Goal: Task Accomplishment & Management: Complete application form

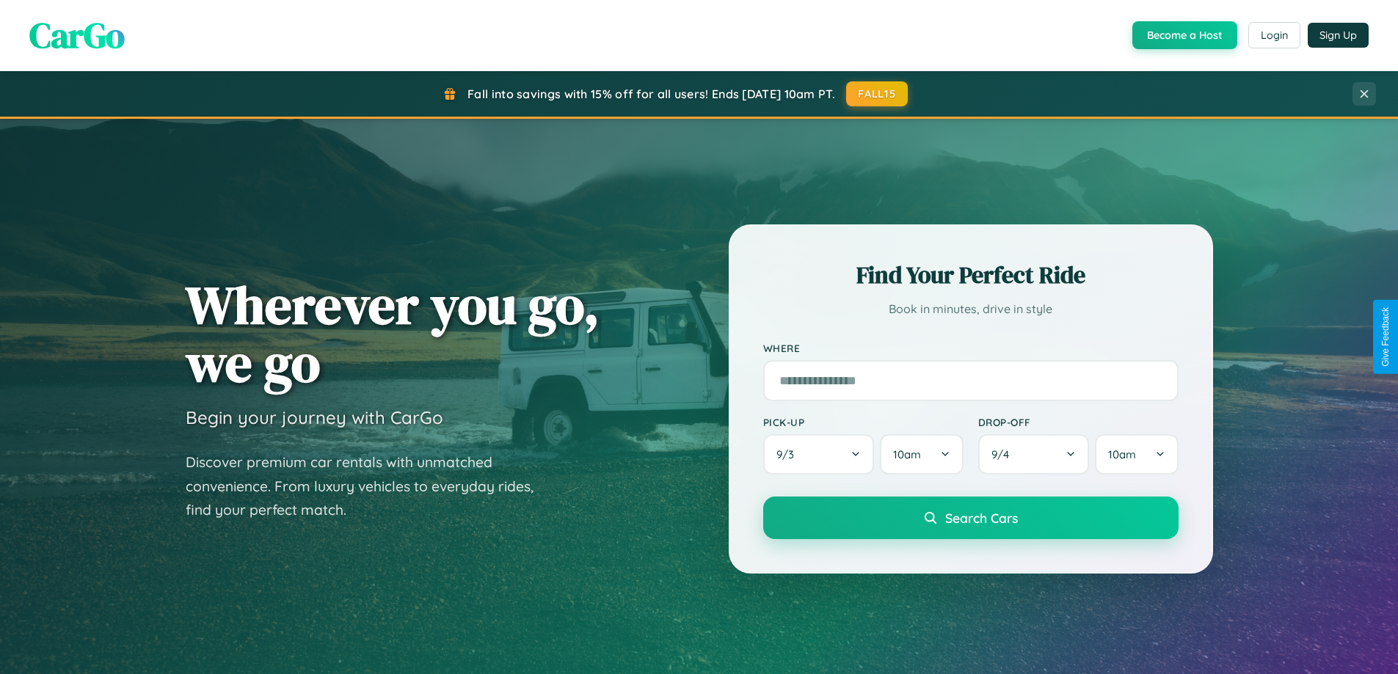
scroll to position [633, 0]
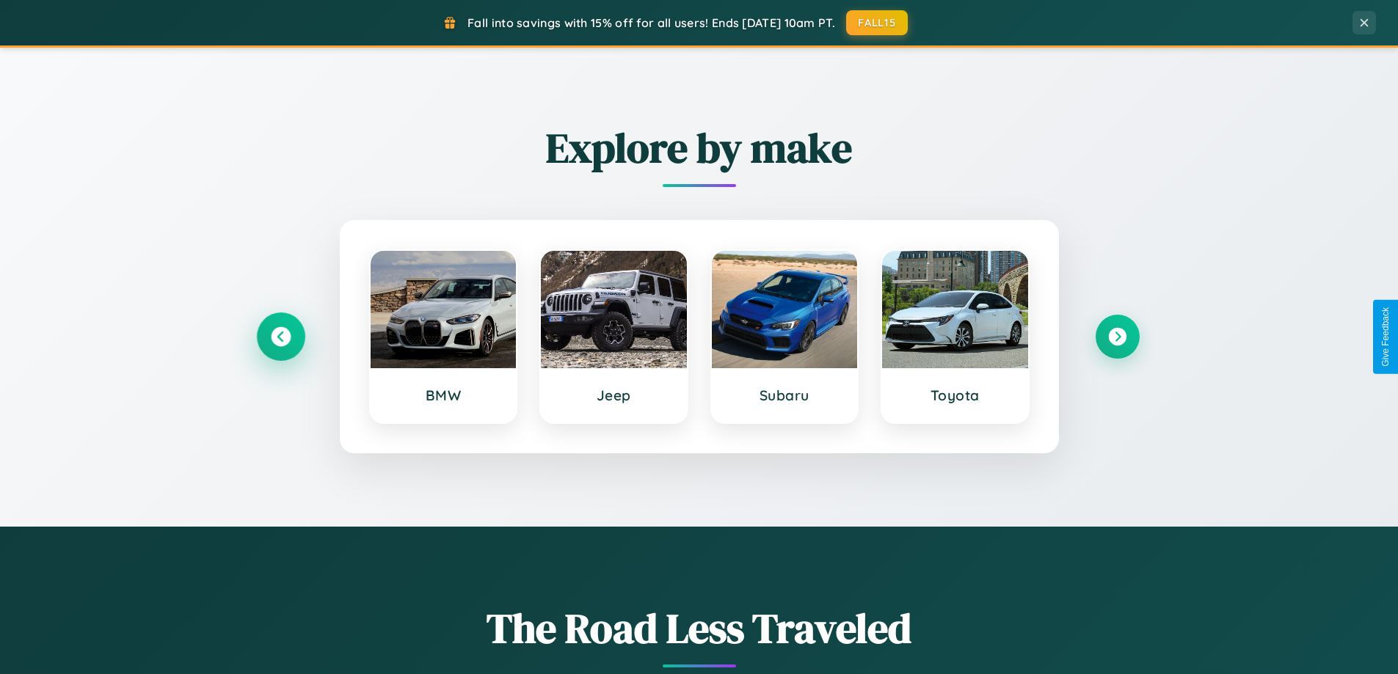
click at [280, 337] on icon at bounding box center [281, 337] width 20 height 20
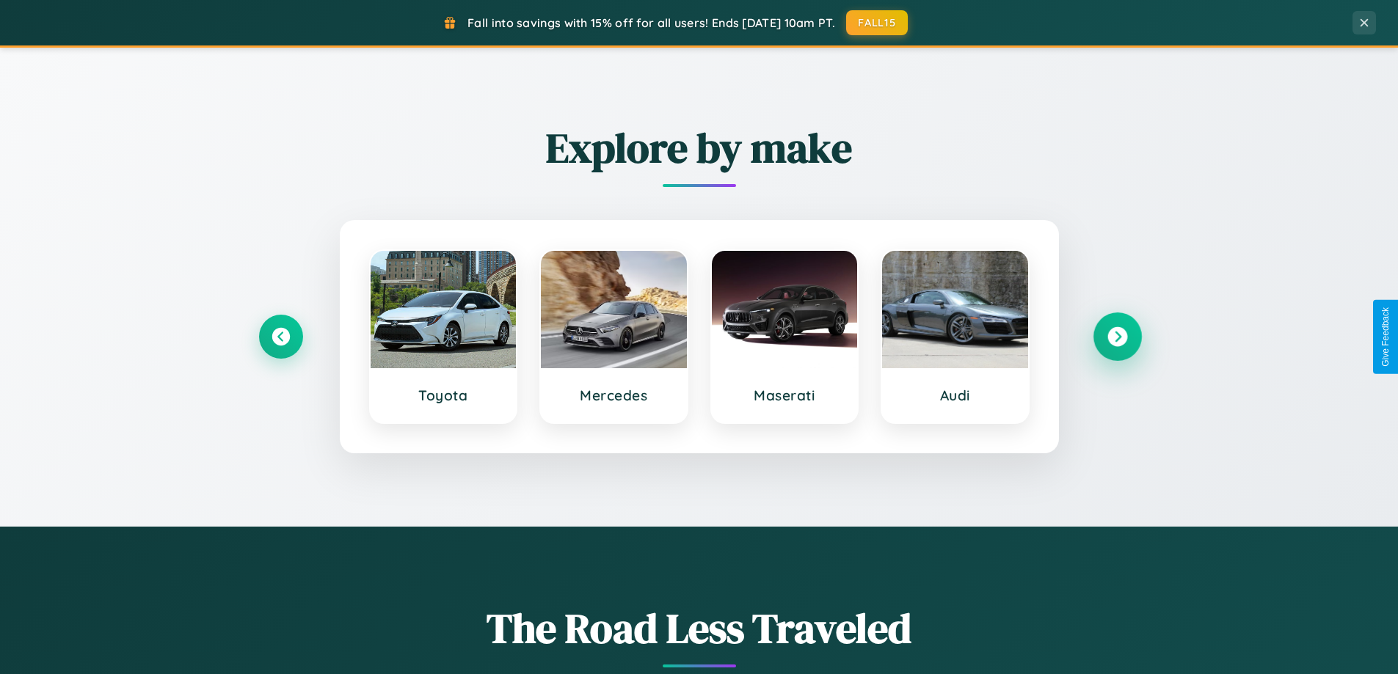
click at [1117, 337] on icon at bounding box center [1117, 337] width 20 height 20
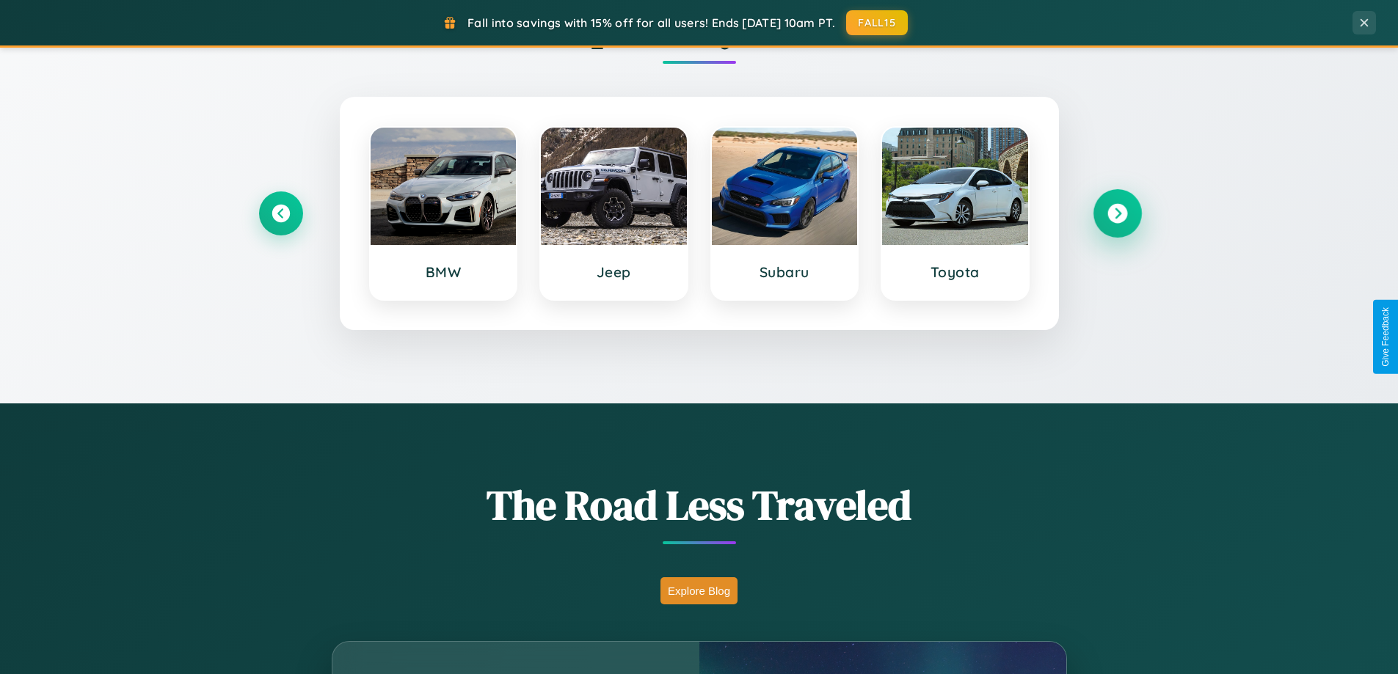
scroll to position [2824, 0]
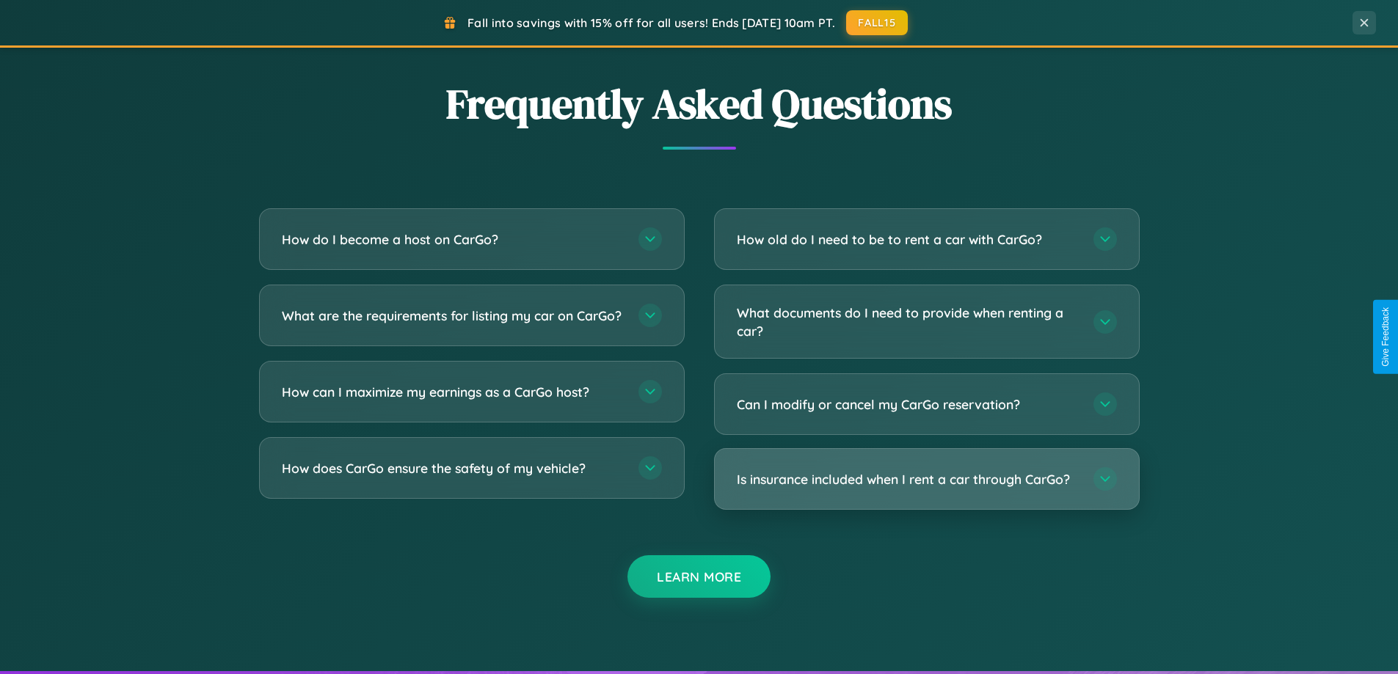
click at [926, 479] on h3 "Is insurance included when I rent a car through CarGo?" at bounding box center [908, 479] width 342 height 18
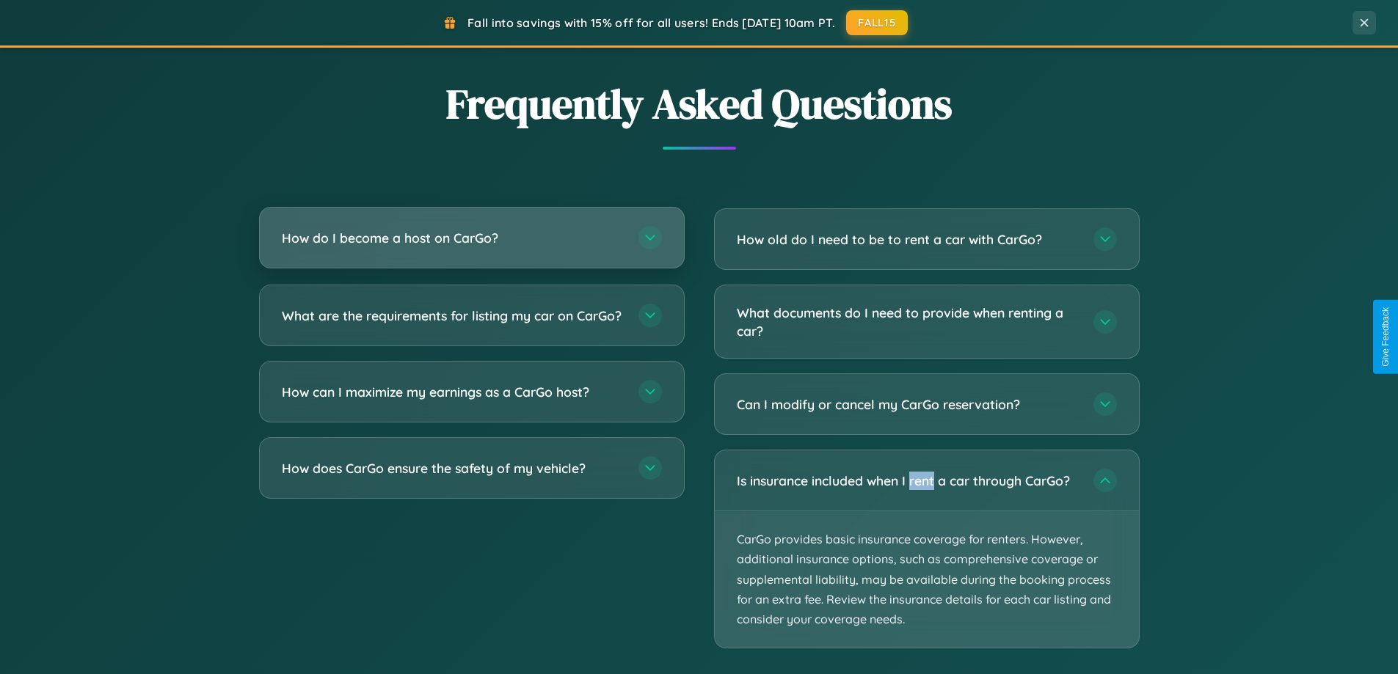
click at [471, 238] on h3 "How do I become a host on CarGo?" at bounding box center [453, 238] width 342 height 18
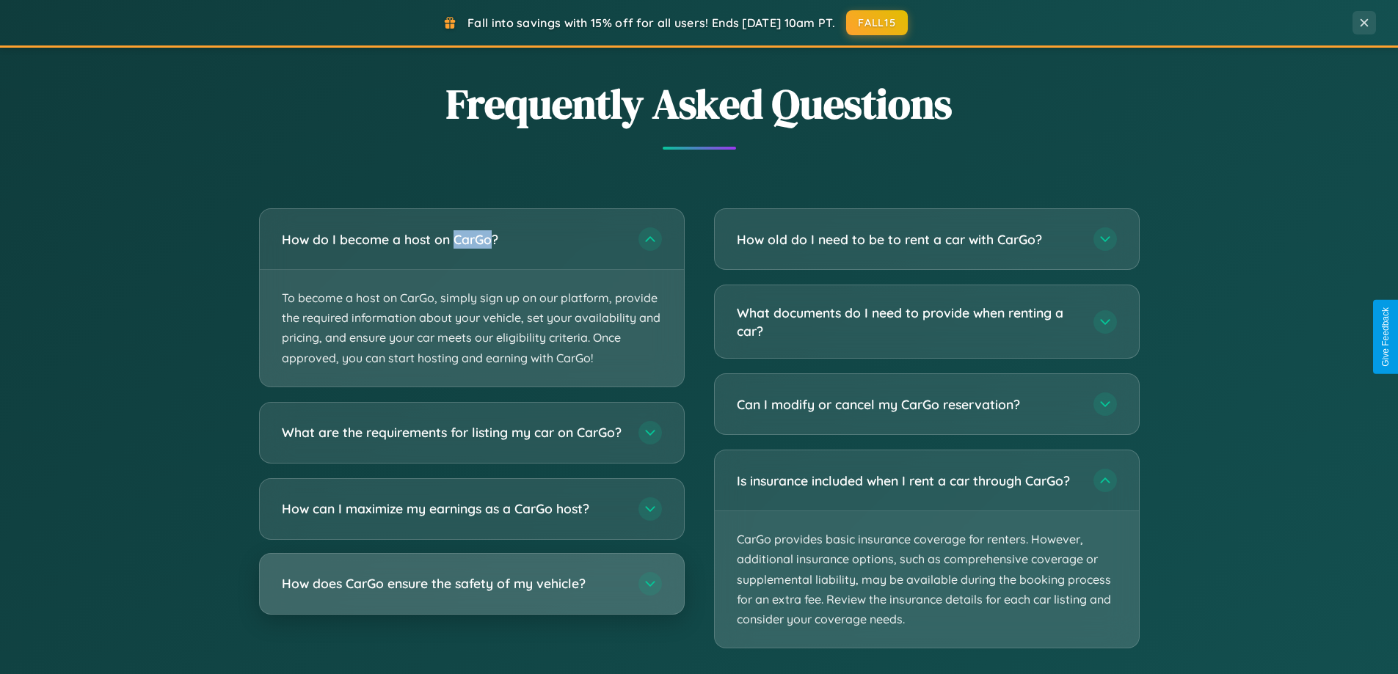
click at [471, 593] on h3 "How does CarGo ensure the safety of my vehicle?" at bounding box center [453, 584] width 342 height 18
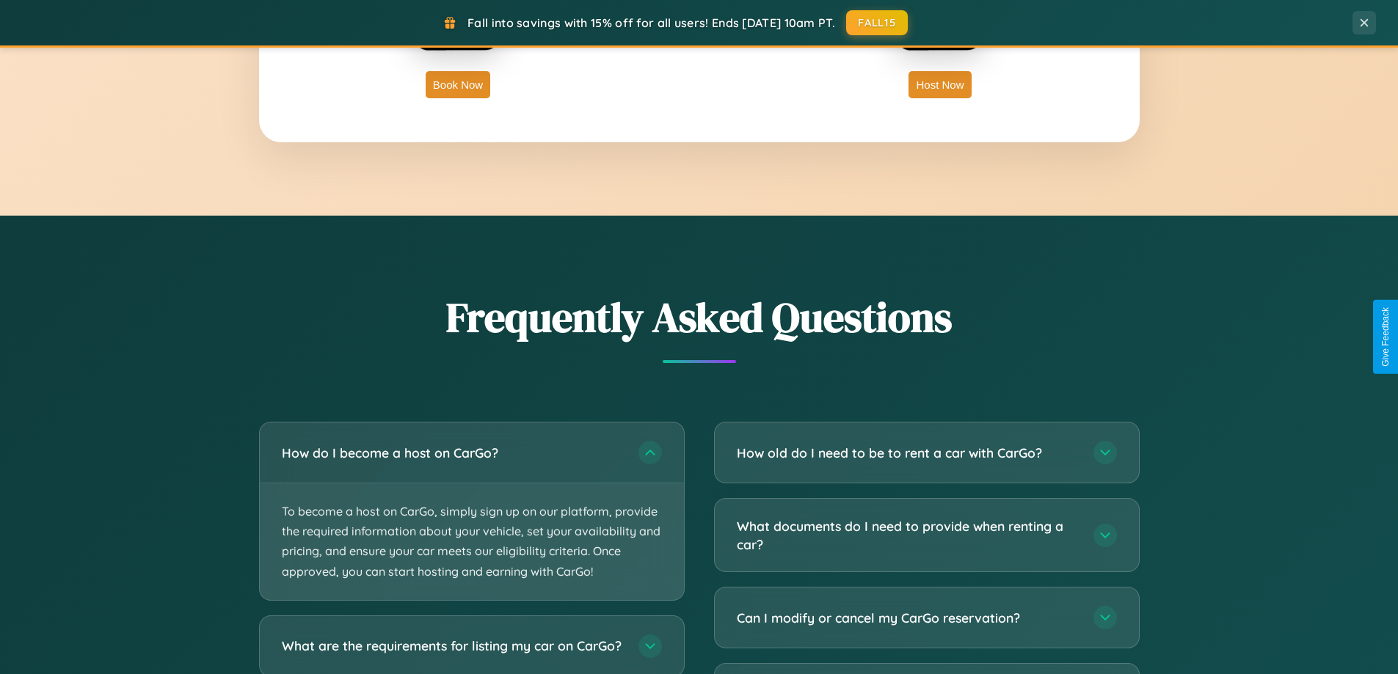
scroll to position [2358, 0]
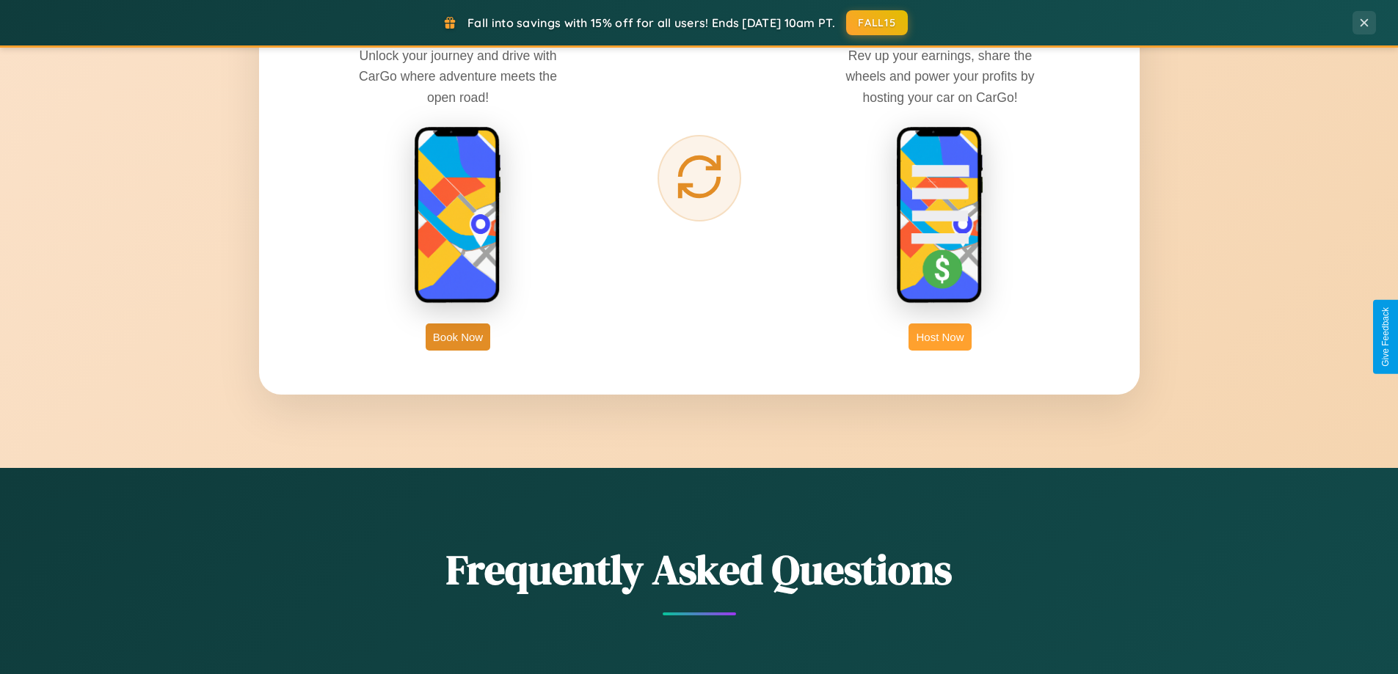
click at [940, 337] on button "Host Now" at bounding box center [940, 337] width 62 height 27
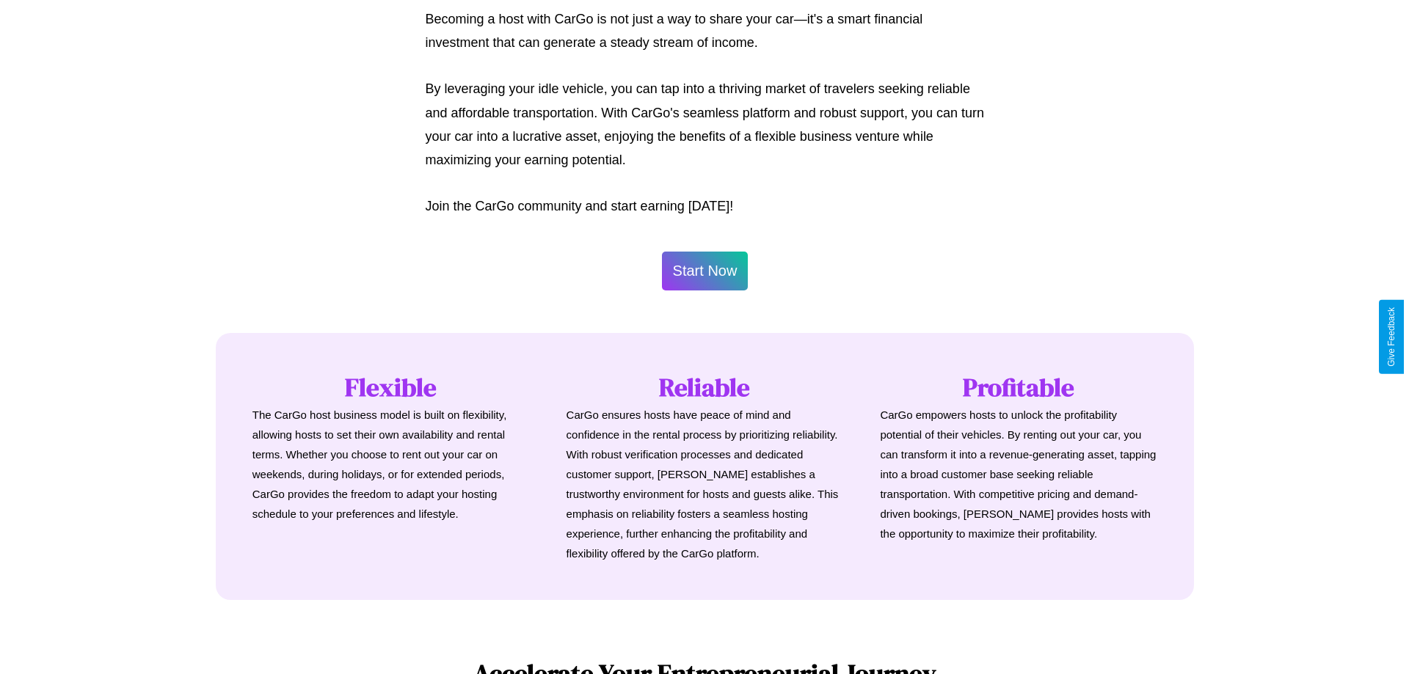
scroll to position [709, 0]
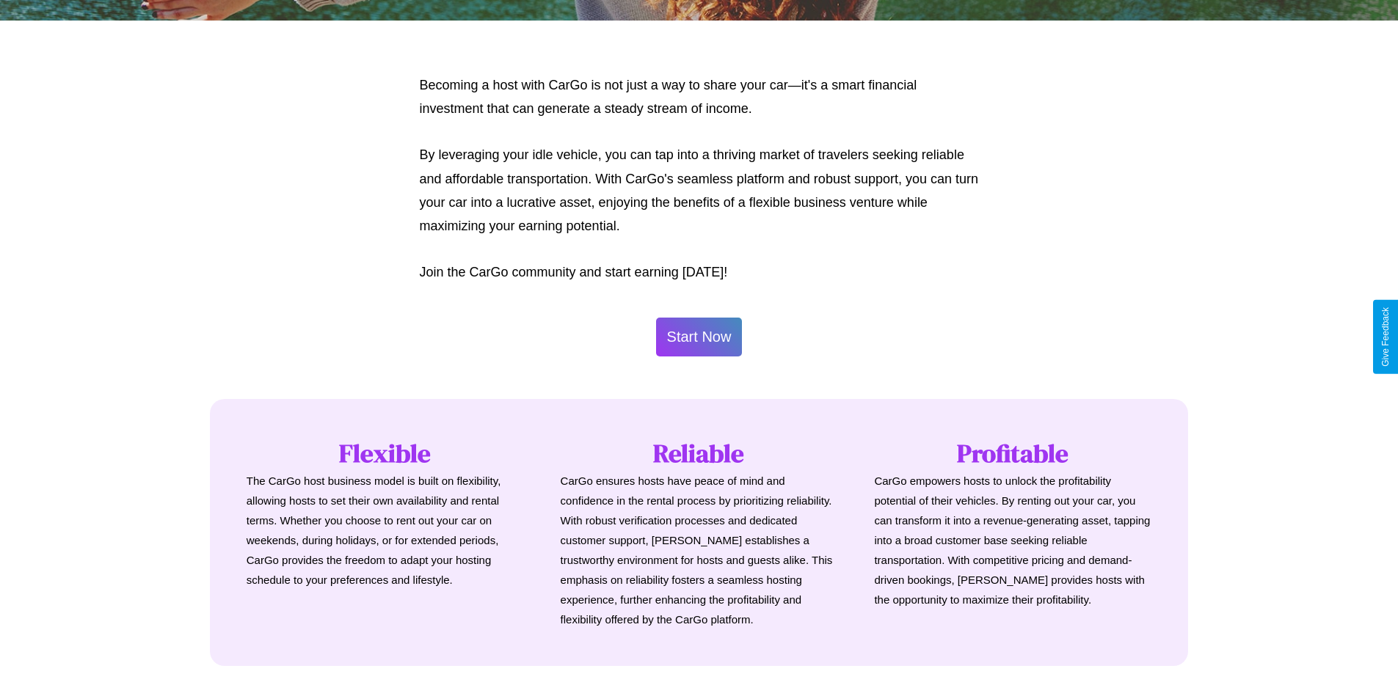
click at [699, 337] on button "Start Now" at bounding box center [699, 337] width 87 height 39
